Goal: Entertainment & Leisure: Consume media (video, audio)

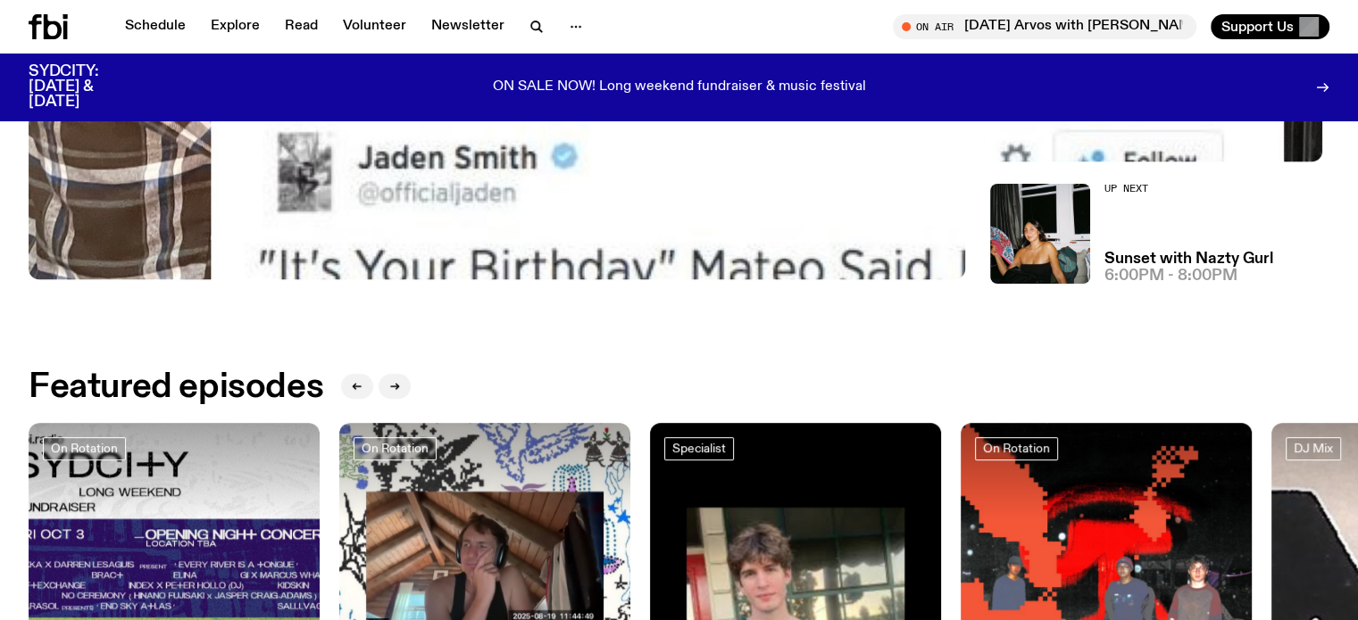
scroll to position [709, 0]
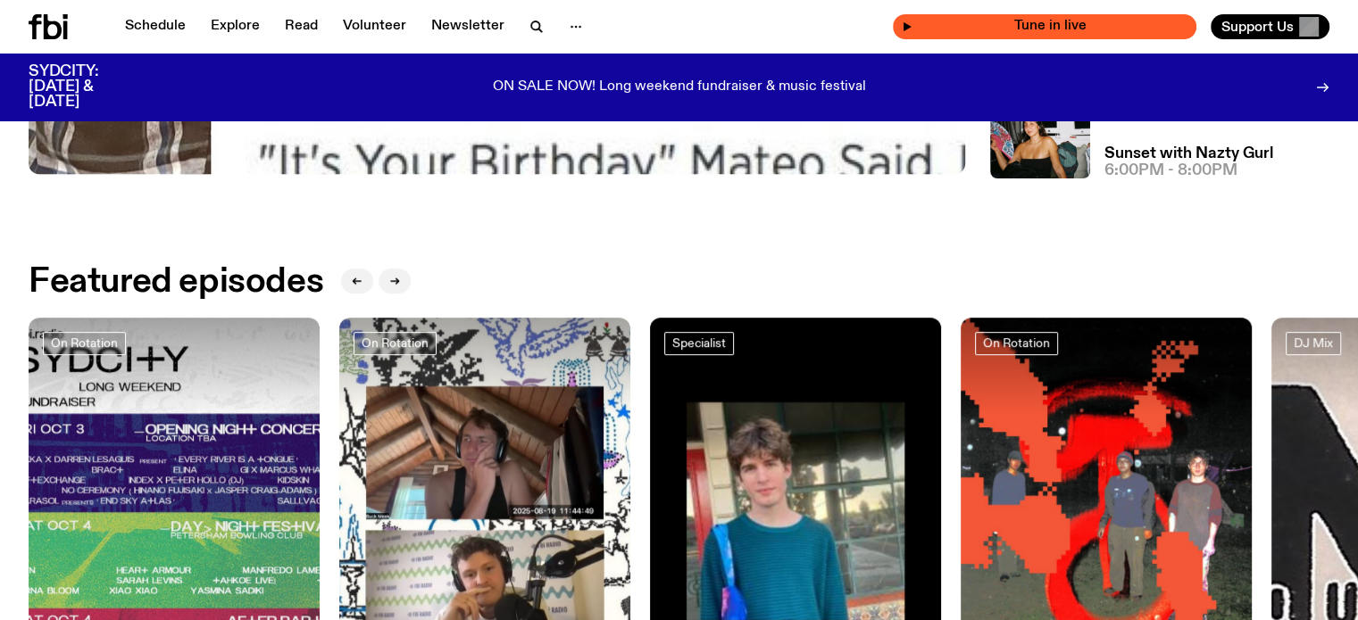
click at [1018, 20] on span "Tune in live" at bounding box center [1049, 26] width 275 height 13
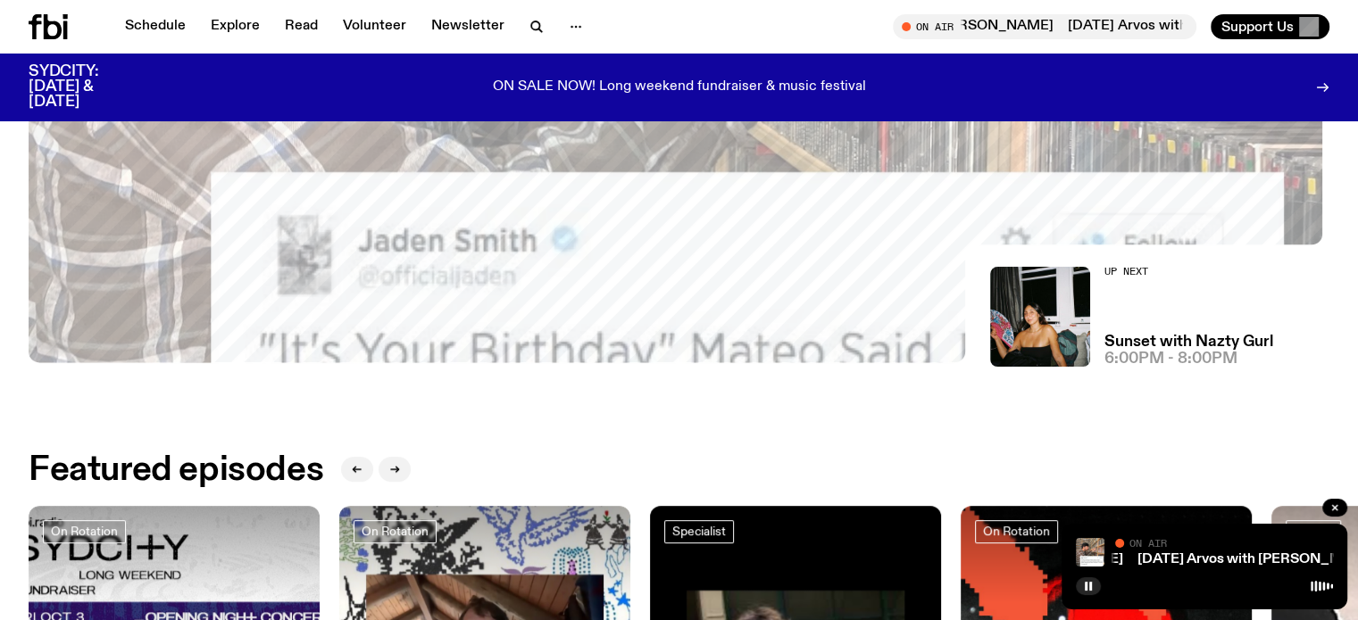
scroll to position [530, 0]
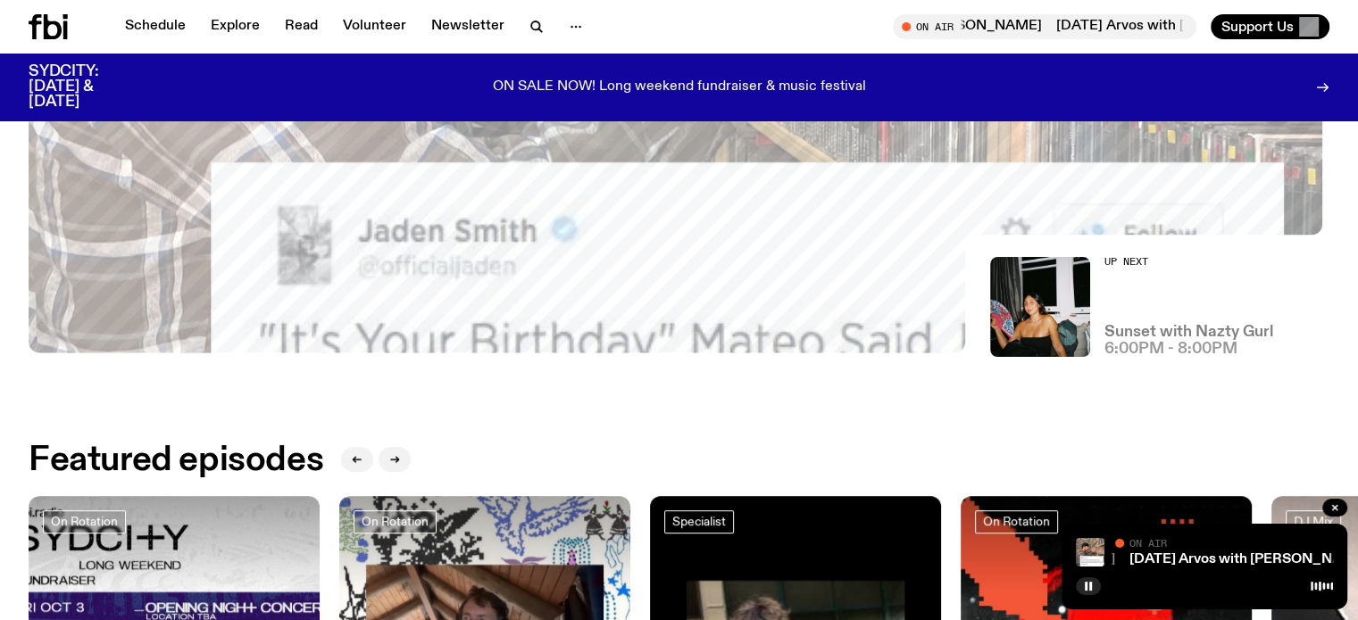
click at [1160, 325] on h3 "Sunset with Nazty Gurl" at bounding box center [1188, 332] width 169 height 15
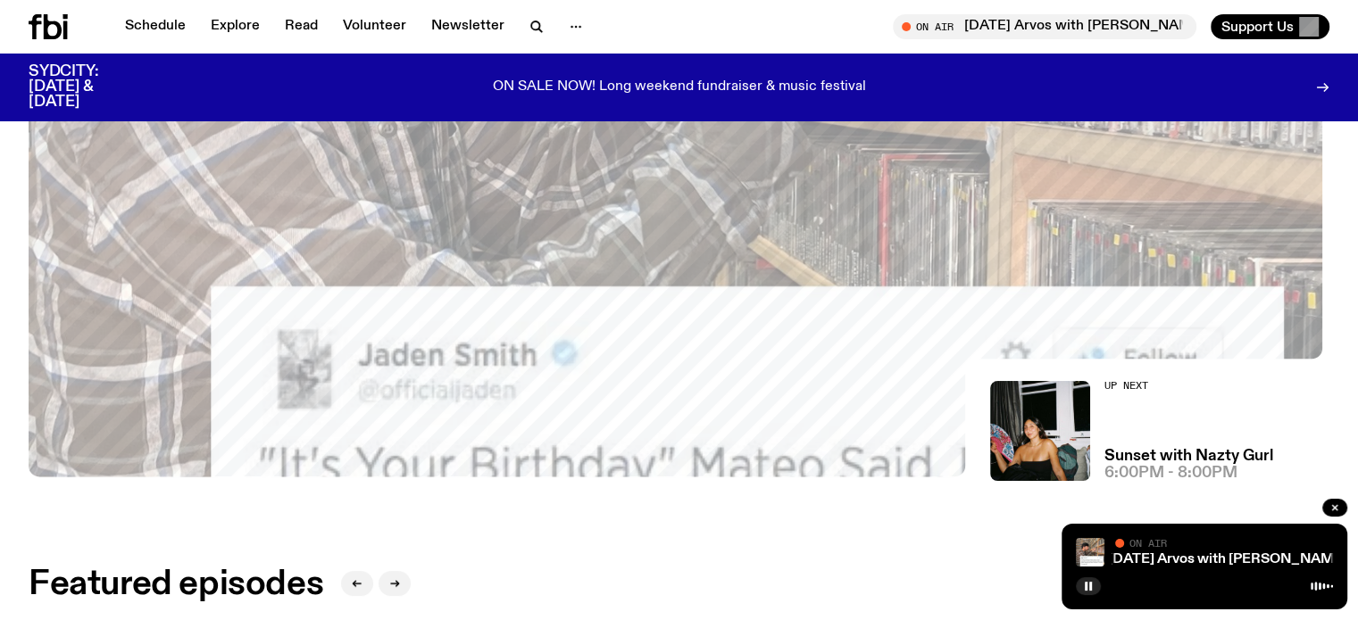
scroll to position [446, 0]
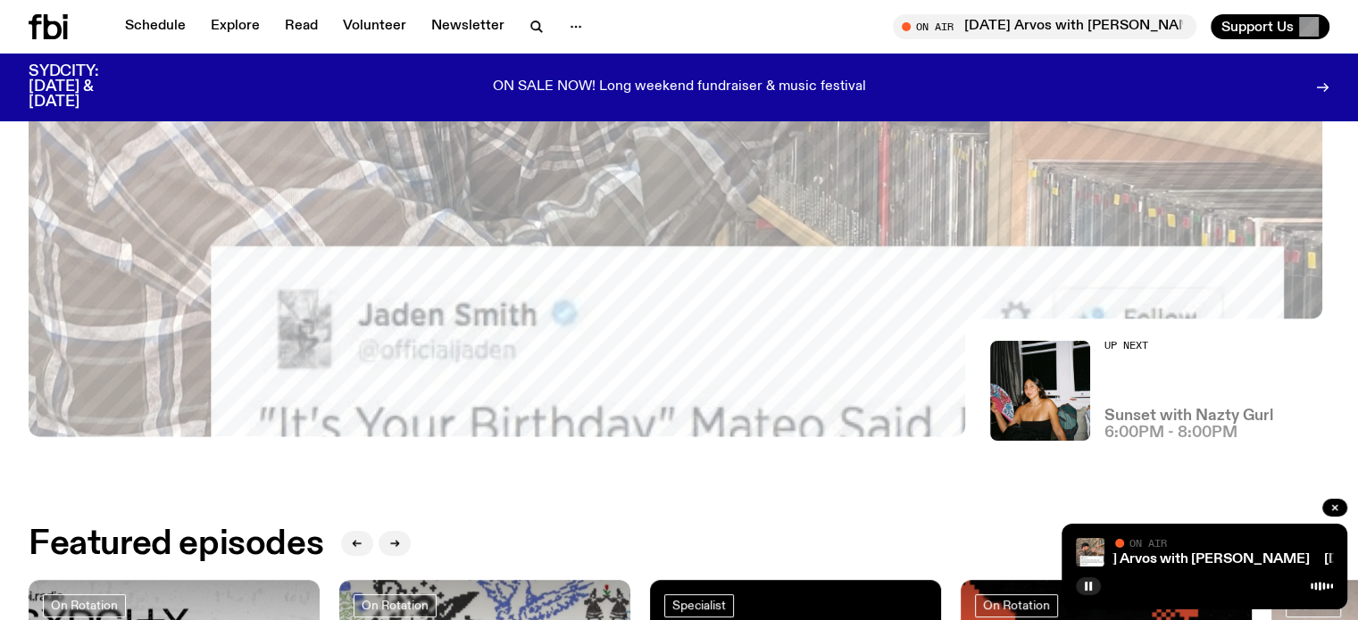
click at [1140, 411] on h3 "Sunset with Nazty Gurl" at bounding box center [1188, 416] width 169 height 15
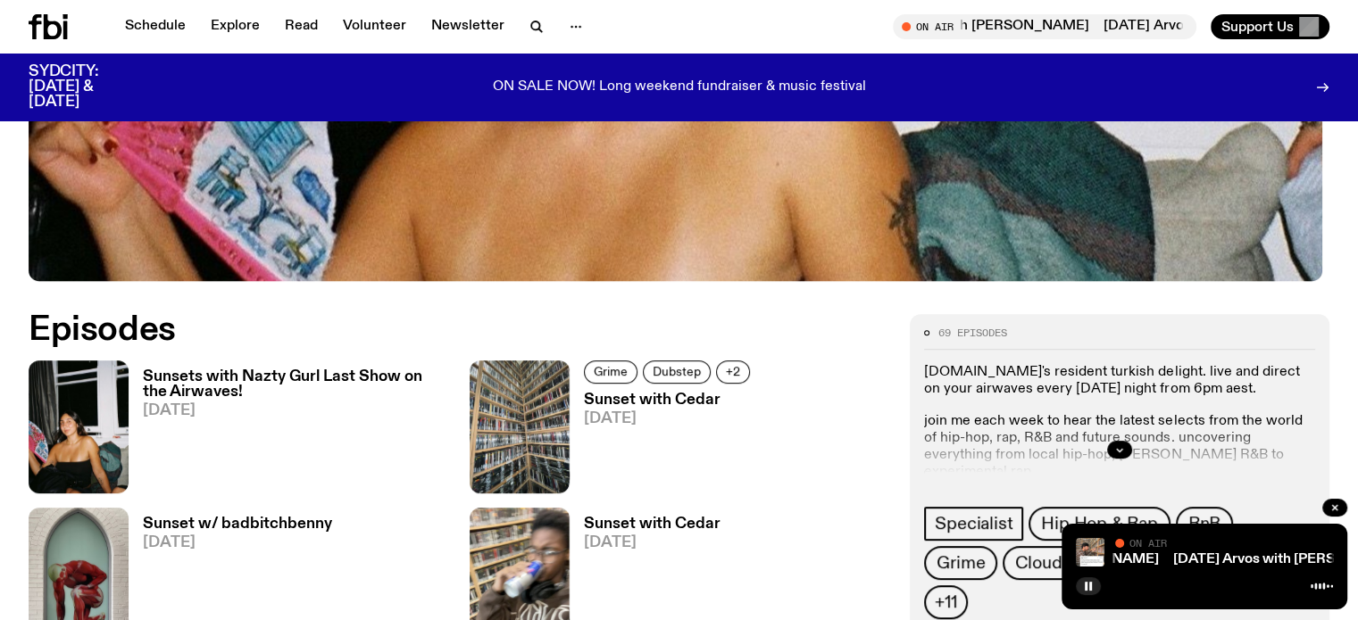
scroll to position [710, 0]
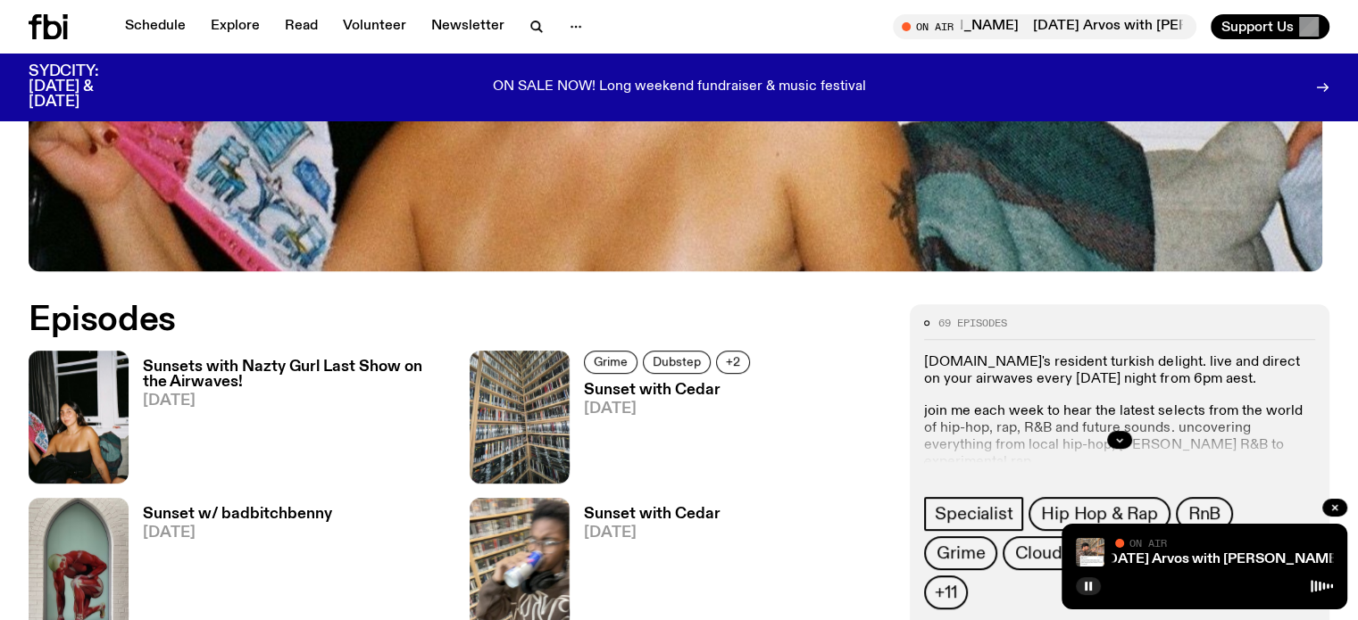
click at [179, 364] on h3 "Sunsets with Nazty Gurl Last Show on the Airwaves!" at bounding box center [295, 375] width 305 height 30
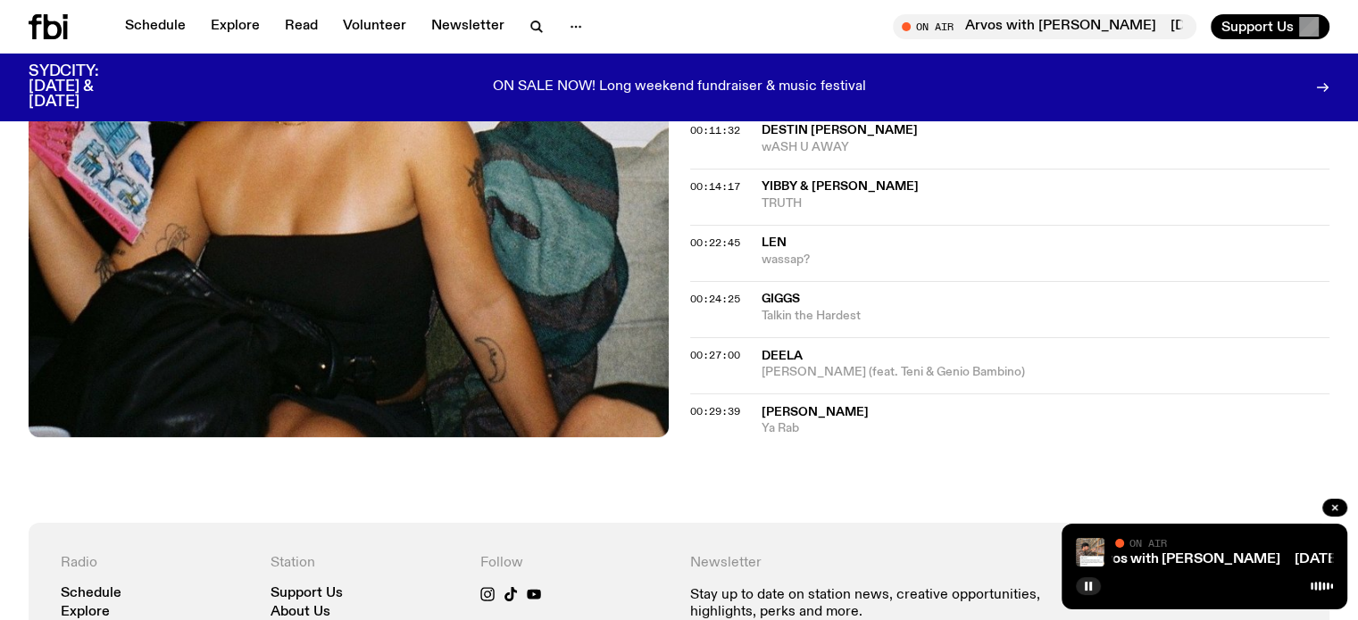
scroll to position [868, 0]
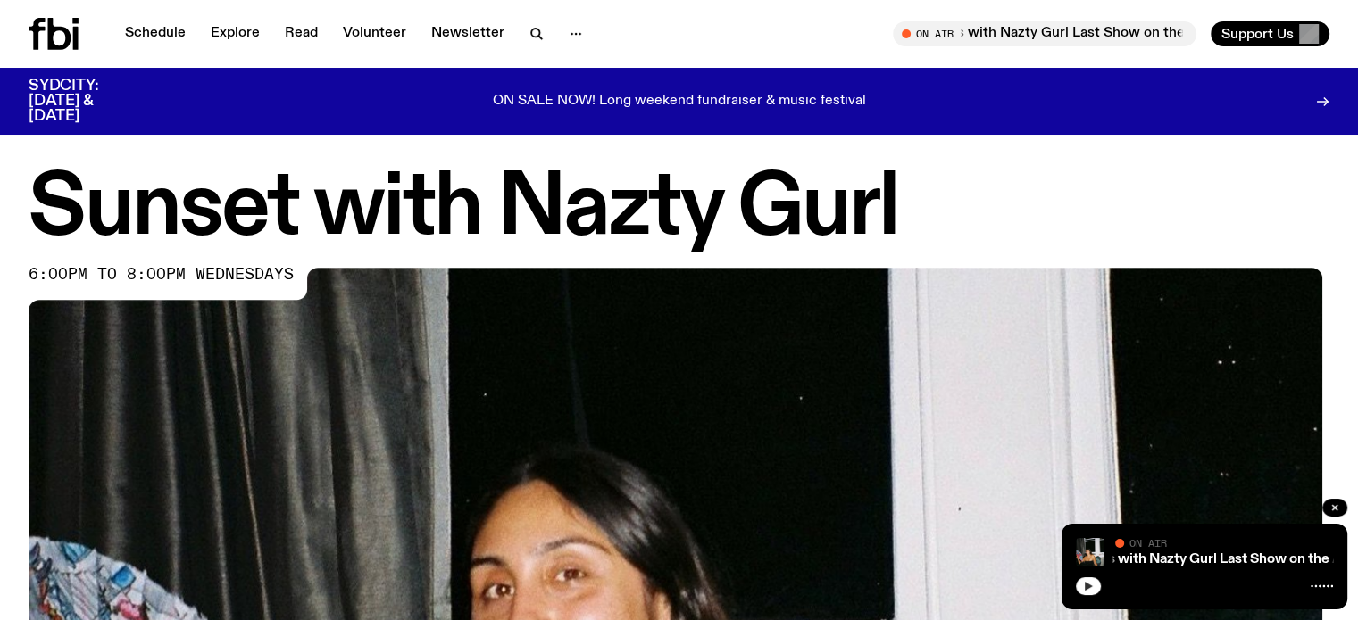
click at [1093, 581] on icon "button" at bounding box center [1088, 586] width 11 height 11
click at [1016, 187] on h1 "Sunset with Nazty Gurl" at bounding box center [679, 210] width 1301 height 80
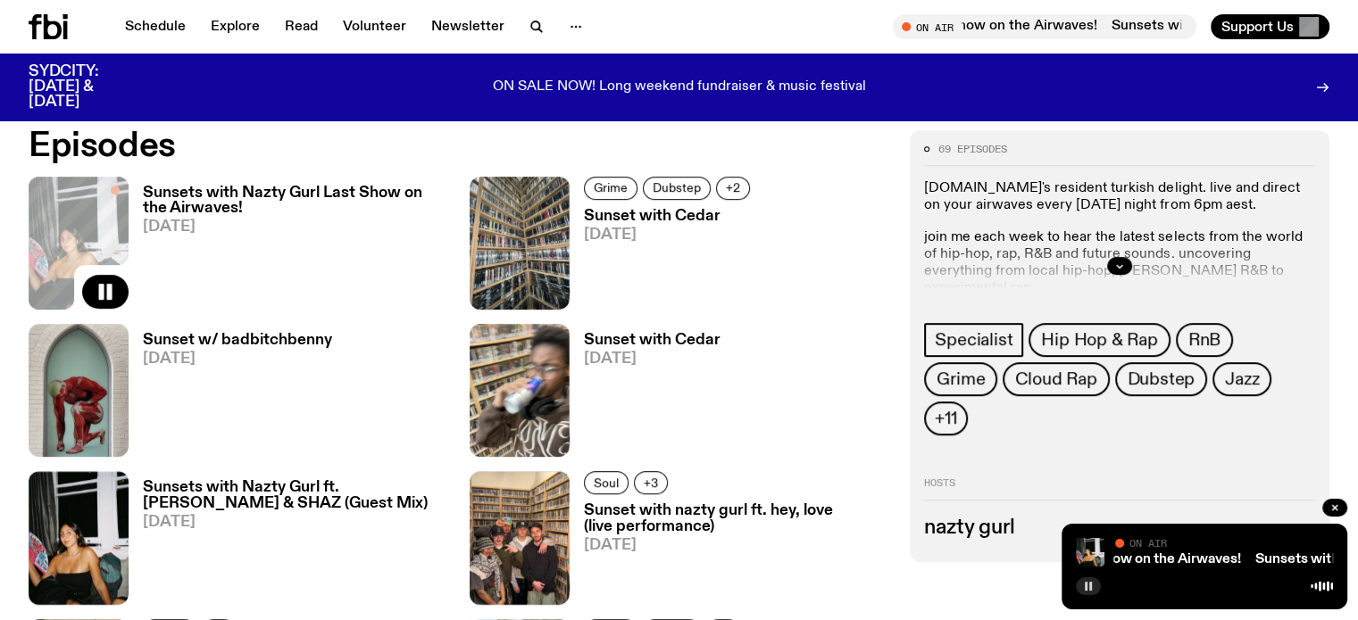
scroll to position [888, 0]
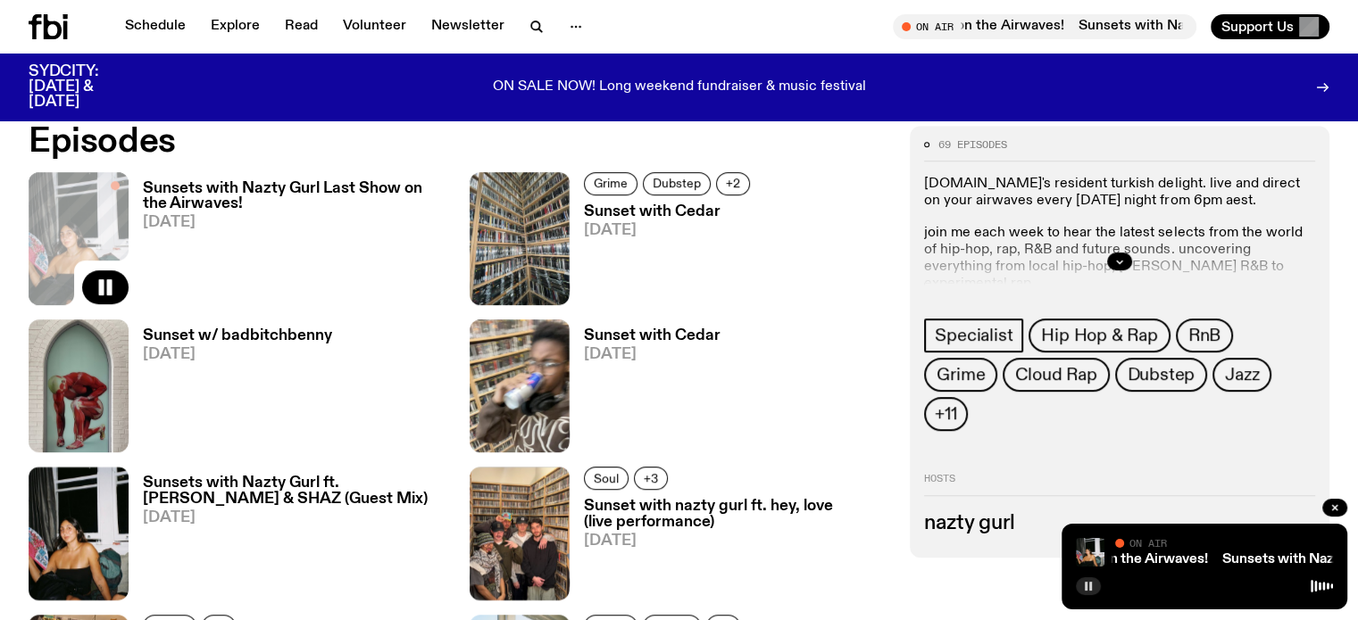
click at [226, 188] on h3 "Sunsets with Nazty Gurl Last Show on the Airwaves!" at bounding box center [295, 196] width 305 height 30
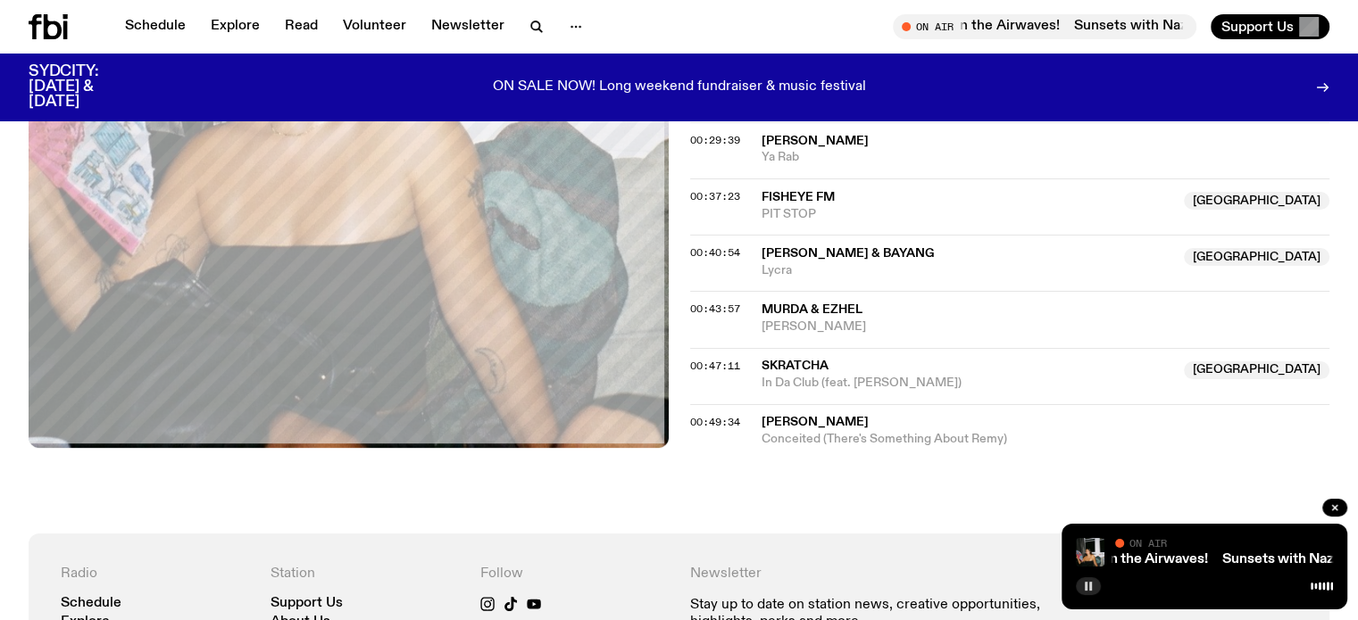
scroll to position [1156, 0]
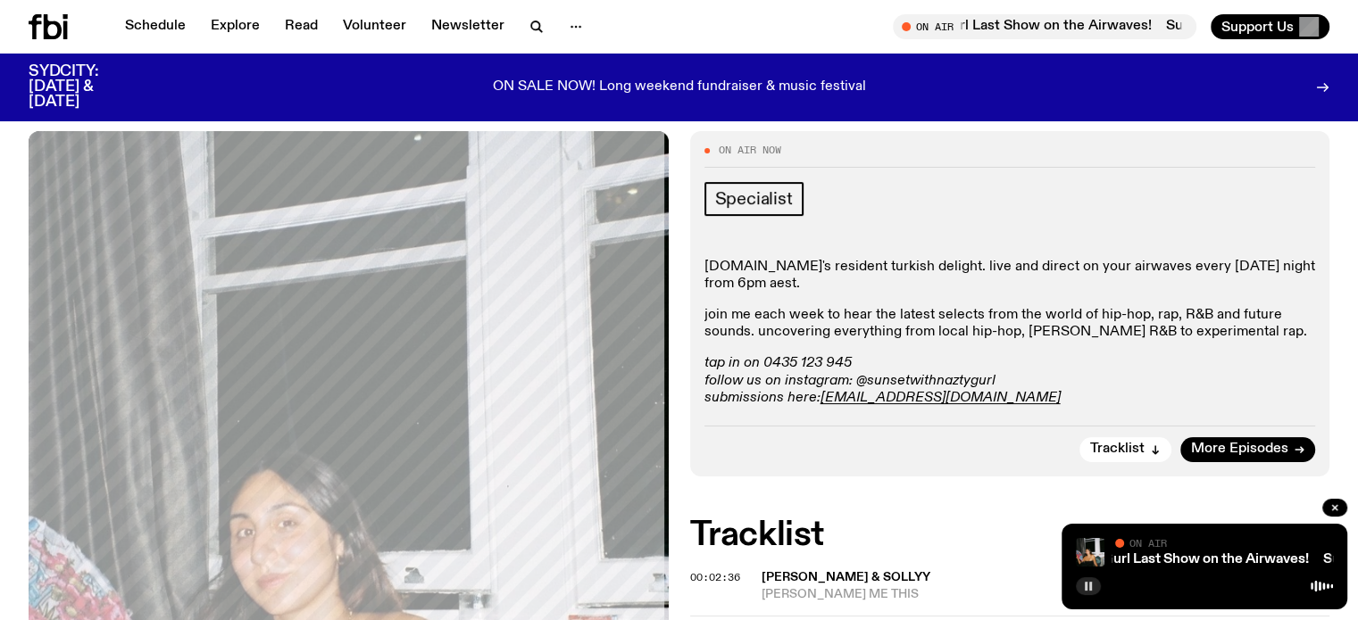
scroll to position [263, 0]
